Goal: Task Accomplishment & Management: Manage account settings

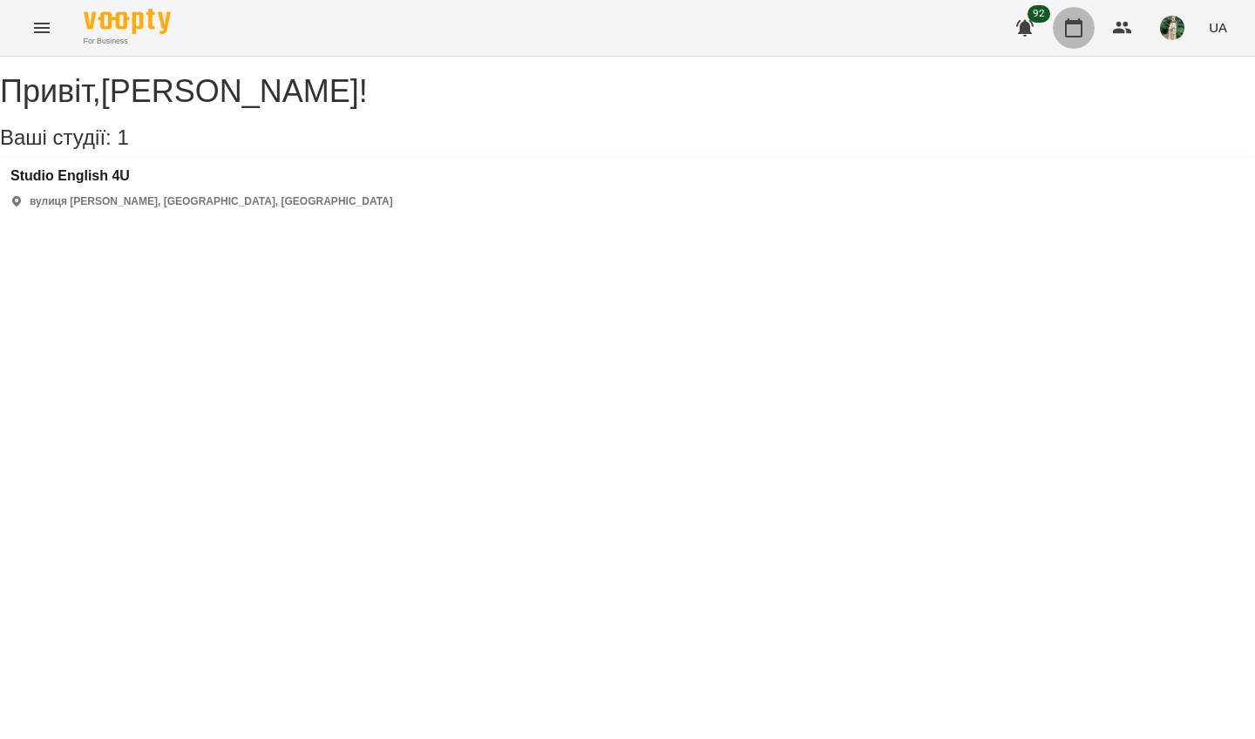
click at [1071, 28] on icon "button" at bounding box center [1073, 27] width 21 height 21
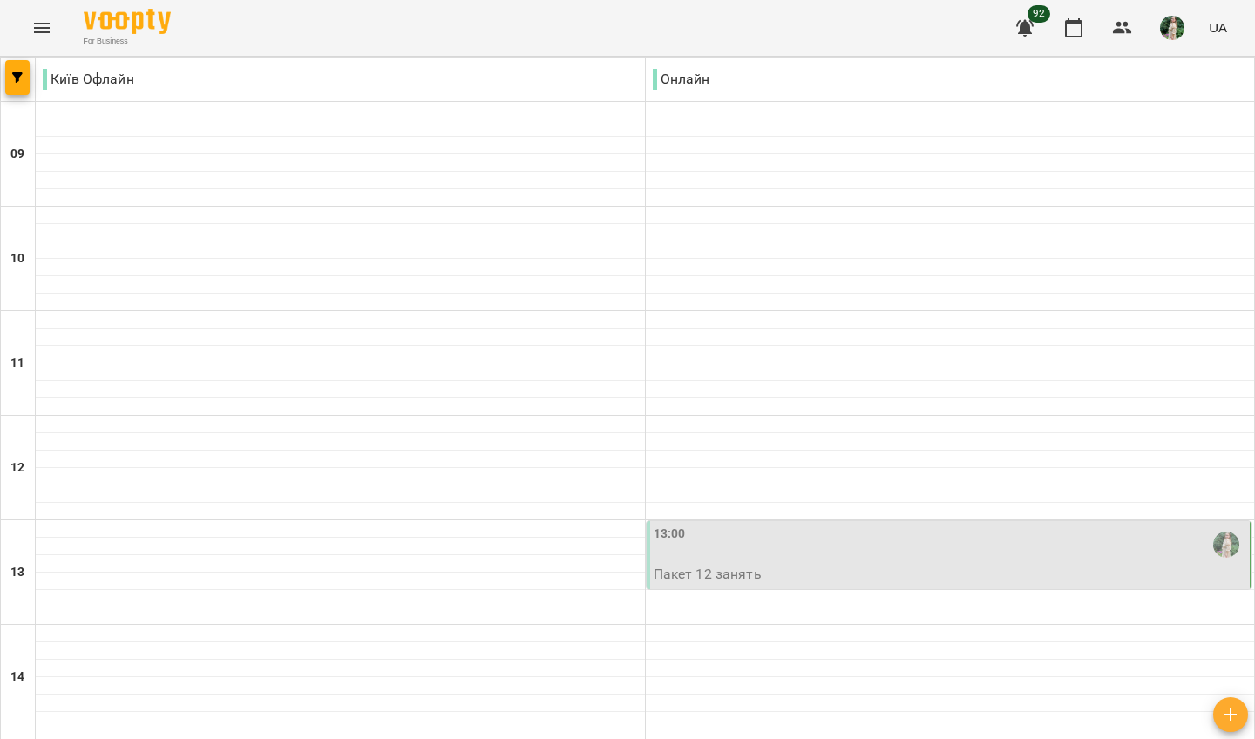
scroll to position [733, 0]
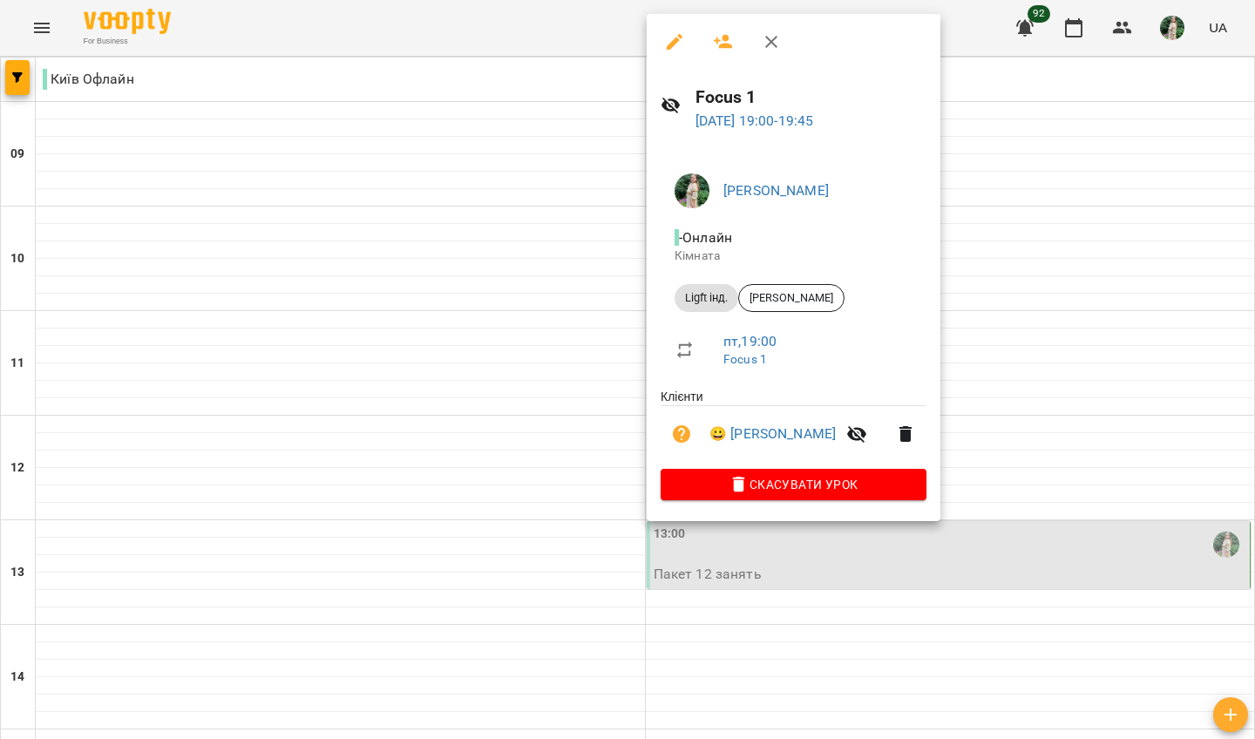
click at [940, 360] on div "[PERSON_NAME] - Онлайн Кімната Ligft інд. [PERSON_NAME] , 19:00 Focus 1 Клієнти…" at bounding box center [794, 334] width 294 height 376
click at [738, 702] on div at bounding box center [627, 369] width 1255 height 739
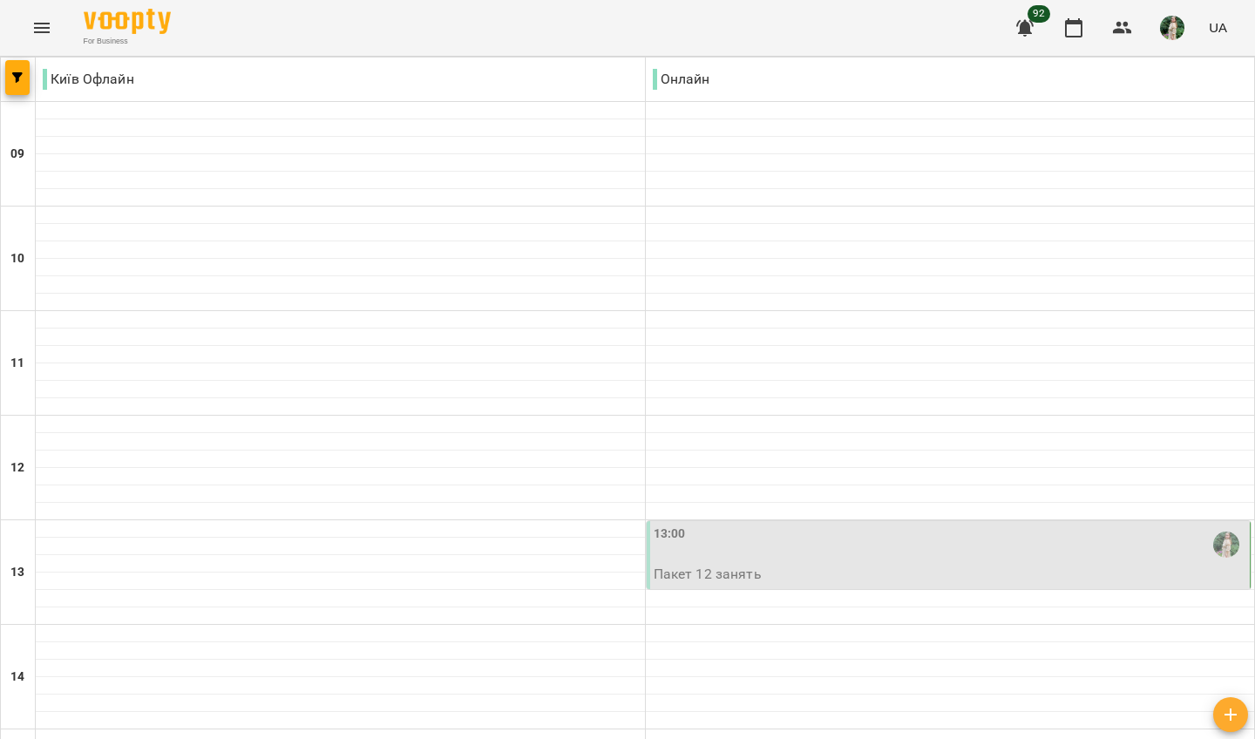
type input "**********"
click at [870, 525] on div "13:00" at bounding box center [951, 545] width 594 height 40
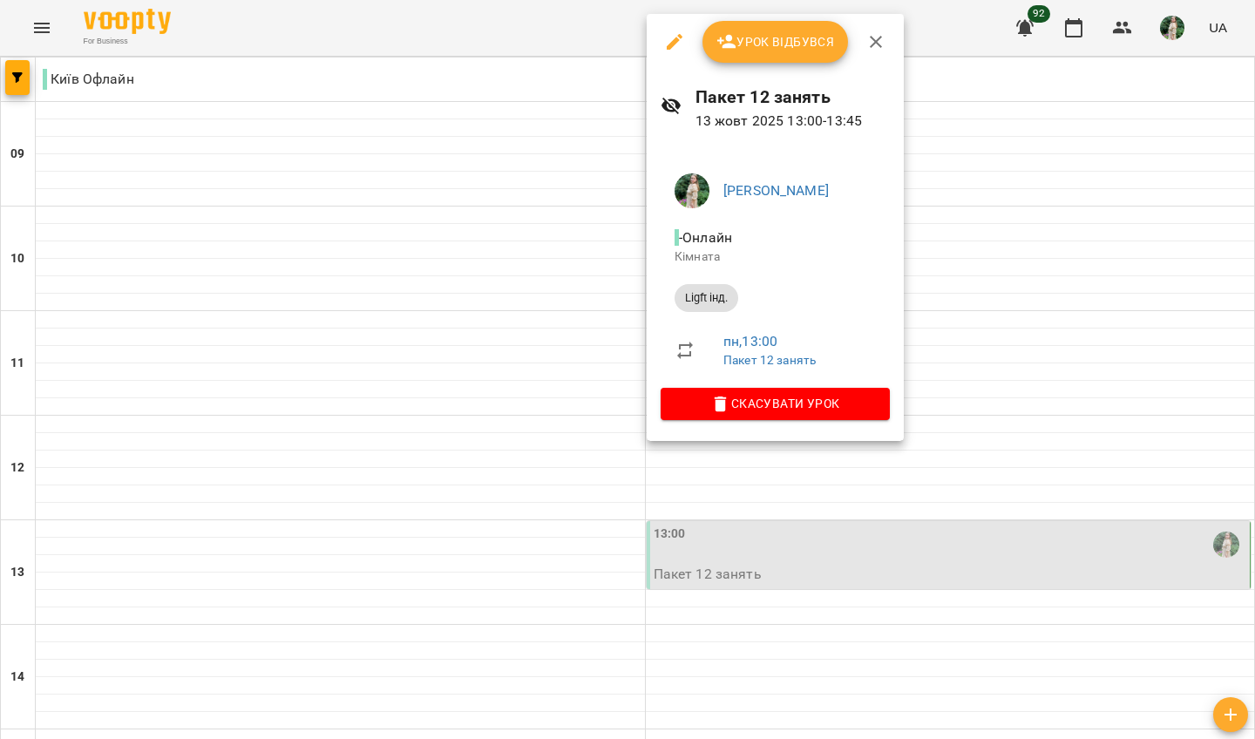
click at [976, 343] on div at bounding box center [627, 369] width 1255 height 739
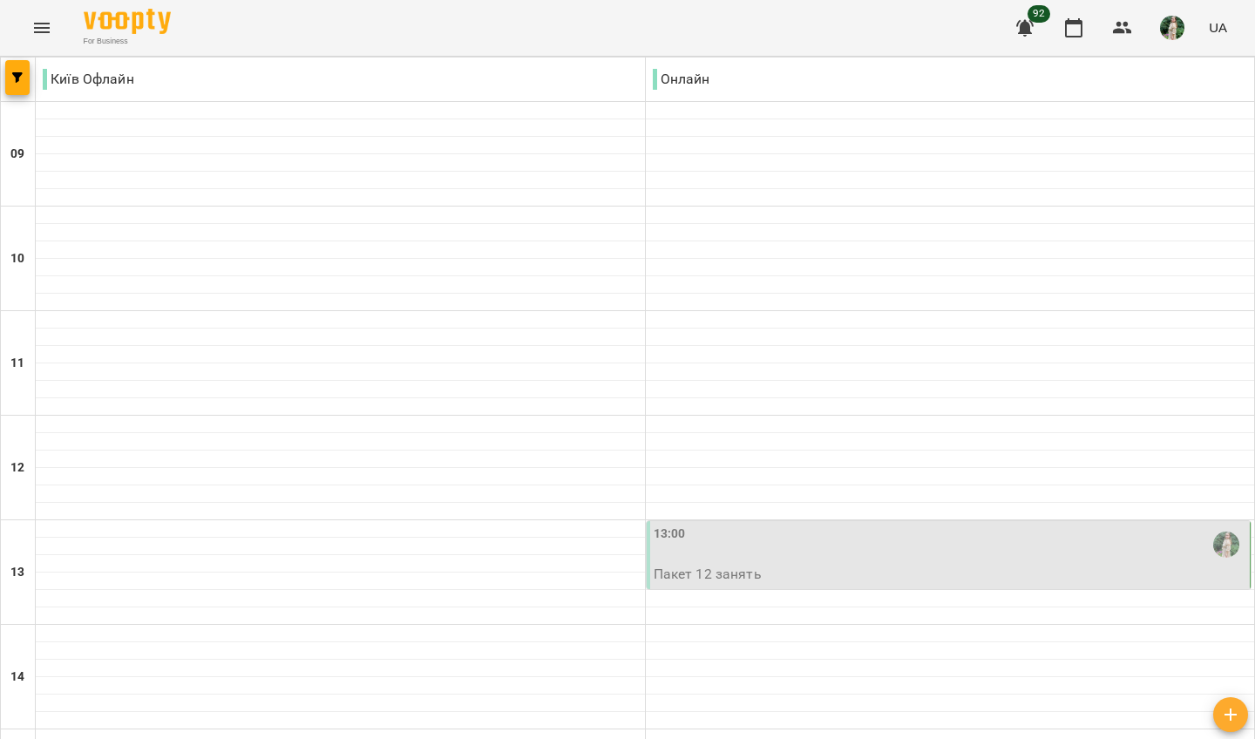
scroll to position [675, 0]
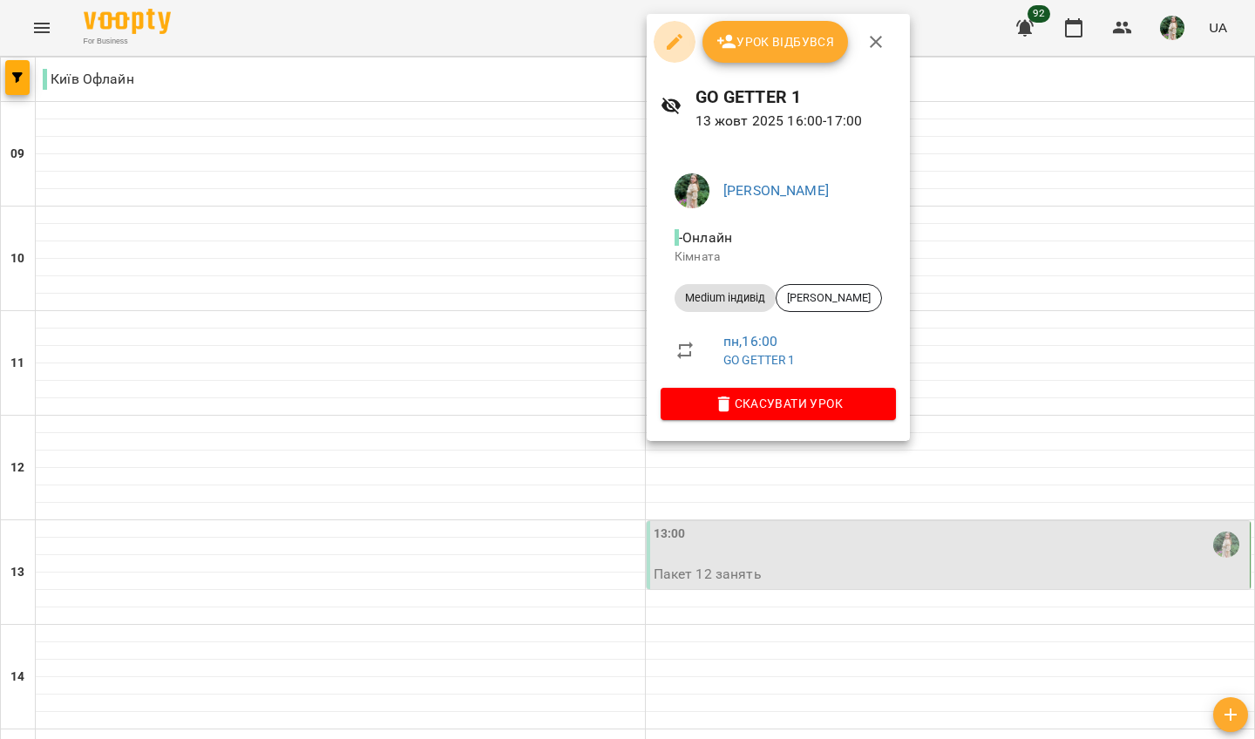
click at [675, 35] on icon "button" at bounding box center [674, 41] width 21 height 21
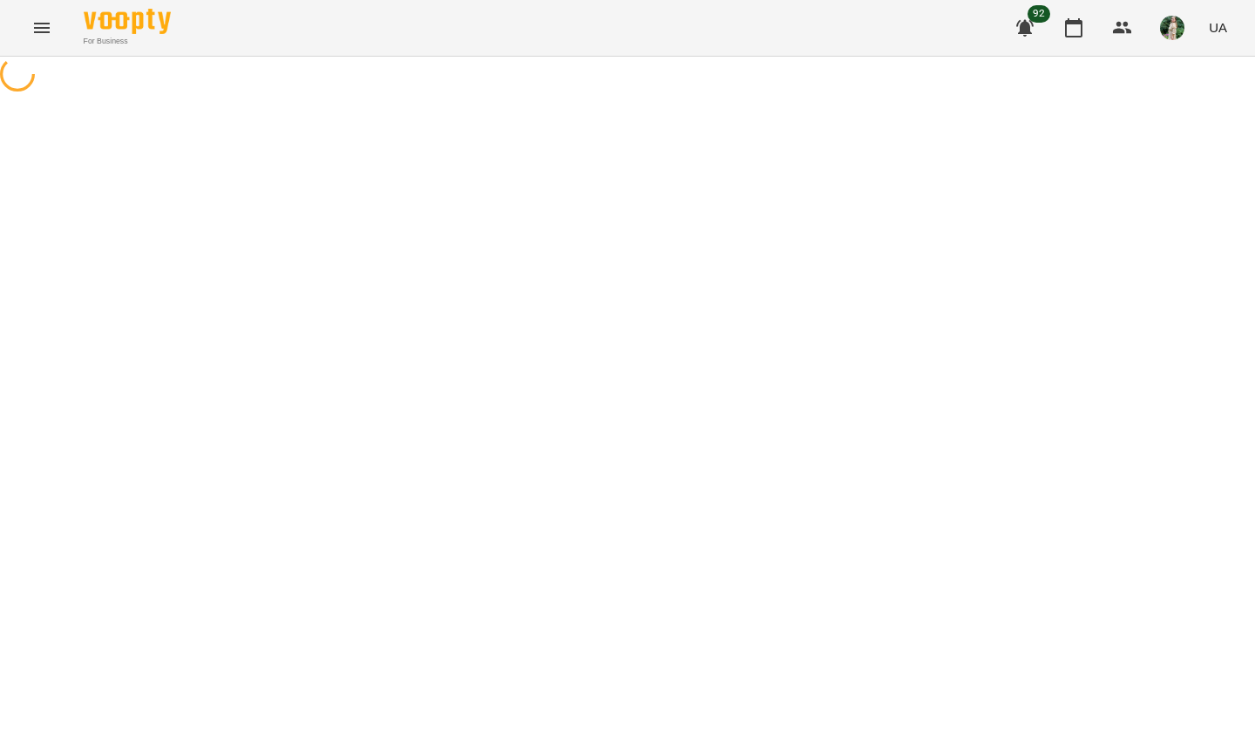
select select "**********"
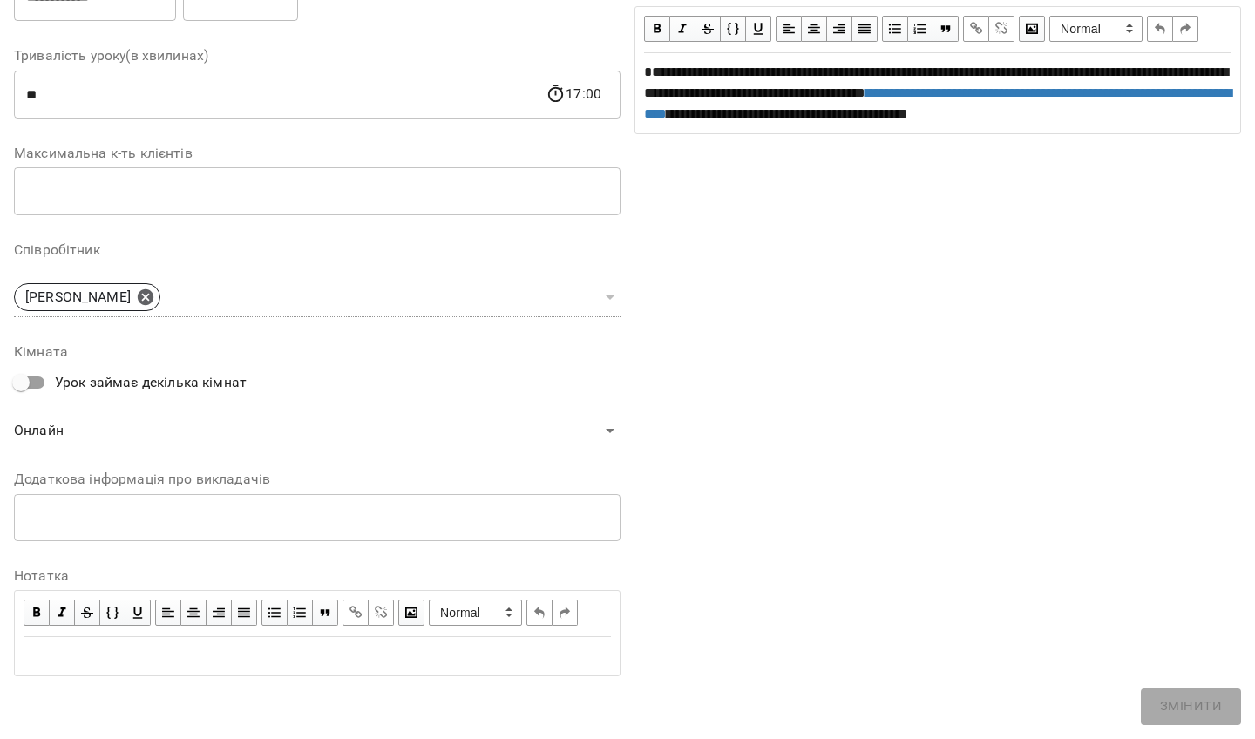
scroll to position [336, 0]
click at [98, 665] on div "Edit text" at bounding box center [317, 656] width 587 height 21
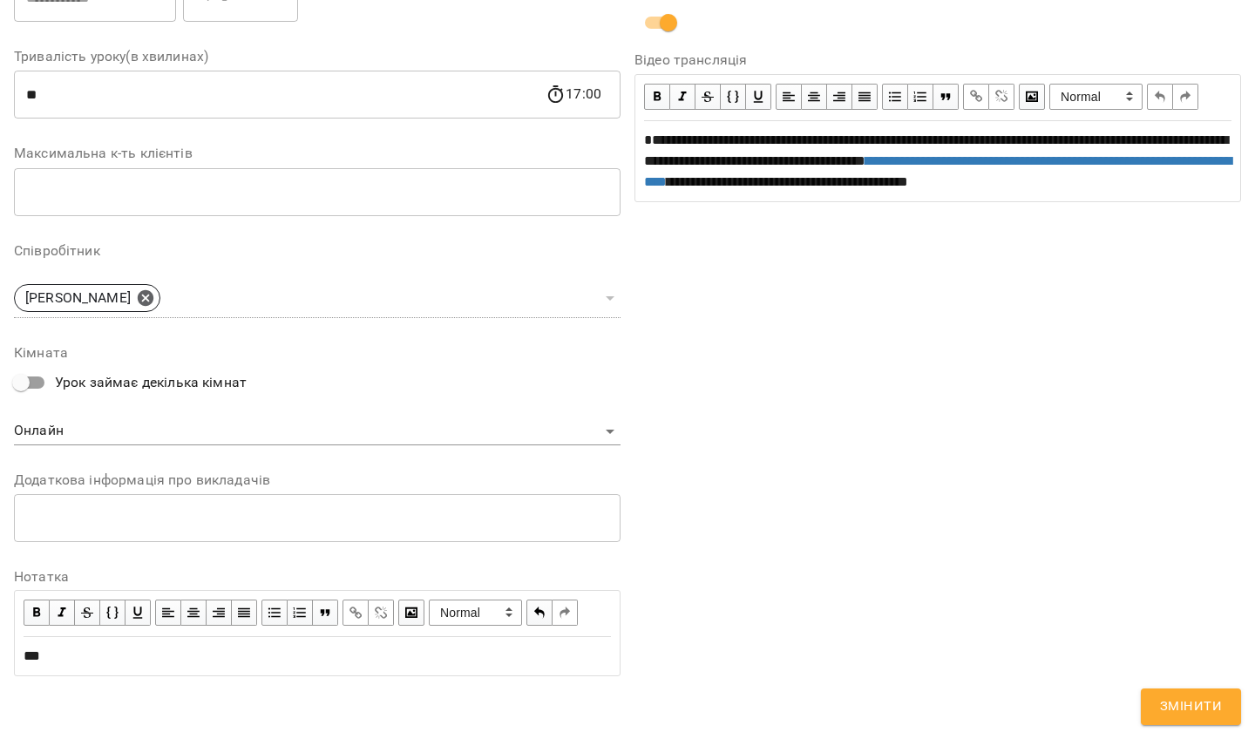
scroll to position [410, 0]
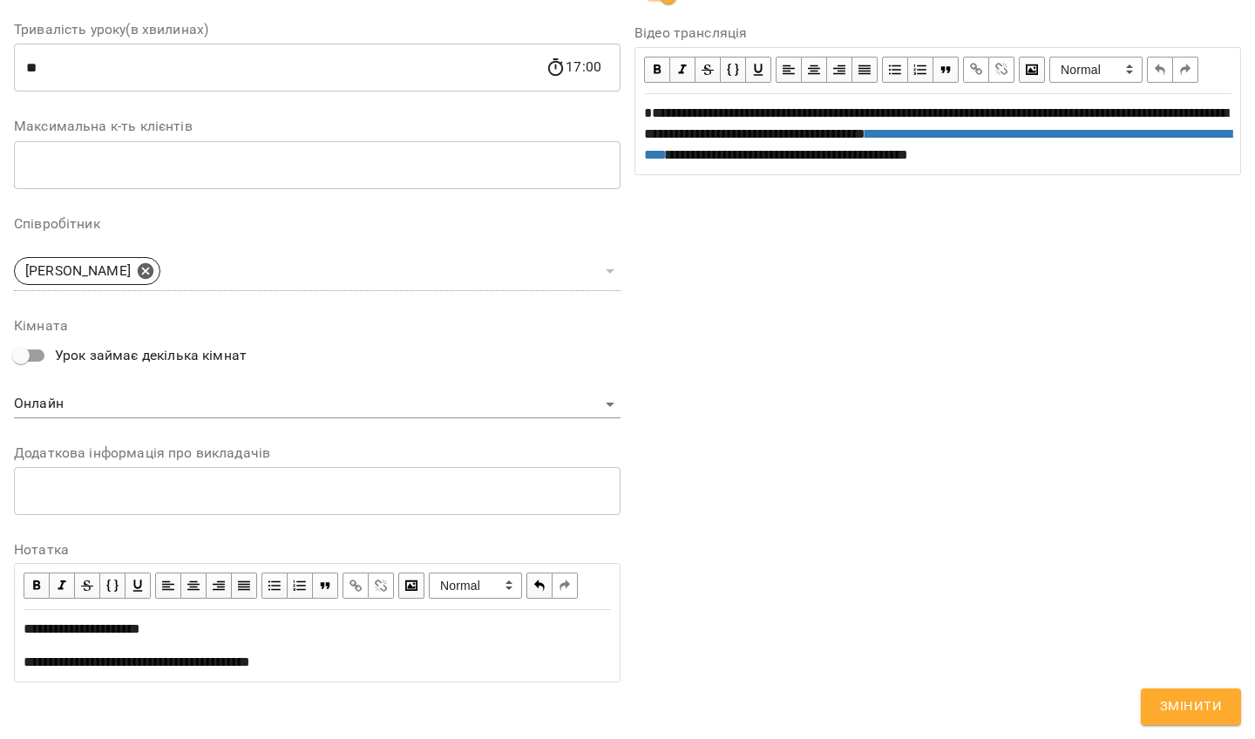
click at [1178, 703] on span "Змінити" at bounding box center [1191, 707] width 62 height 23
